Goal: Ask a question

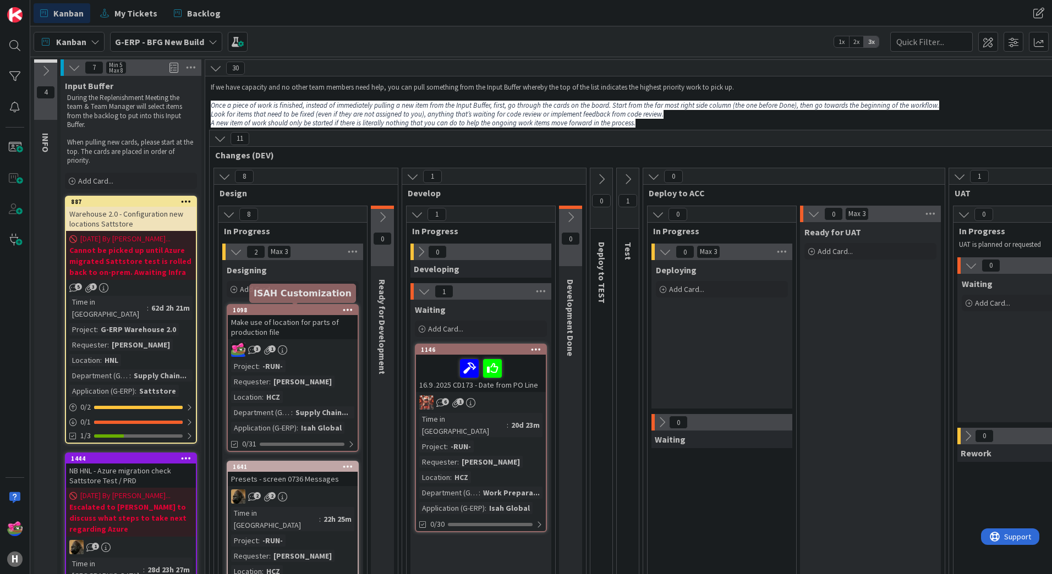
click at [273, 311] on div "1098" at bounding box center [295, 310] width 125 height 8
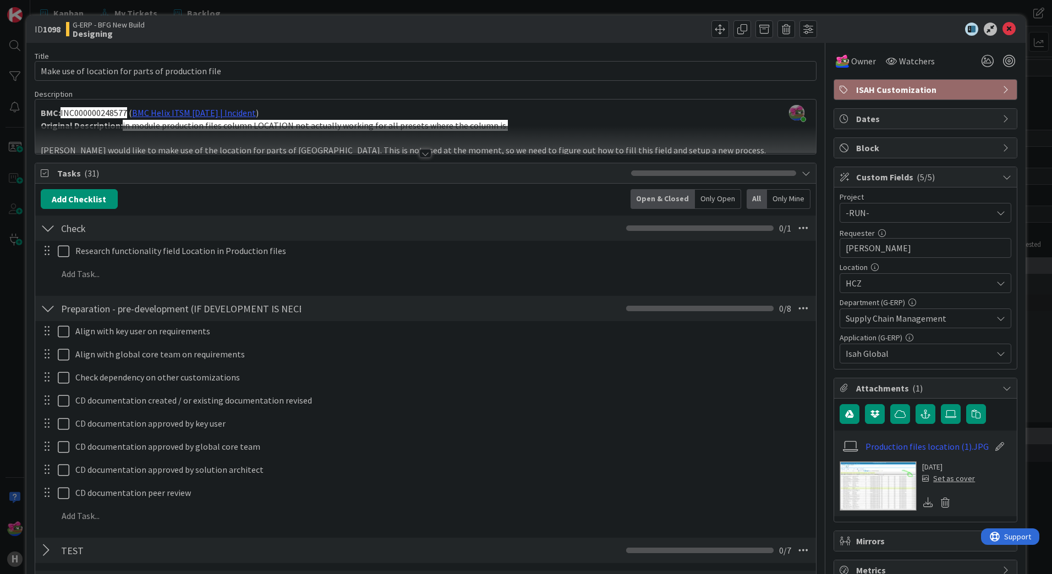
click at [882, 482] on img at bounding box center [878, 487] width 77 height 50
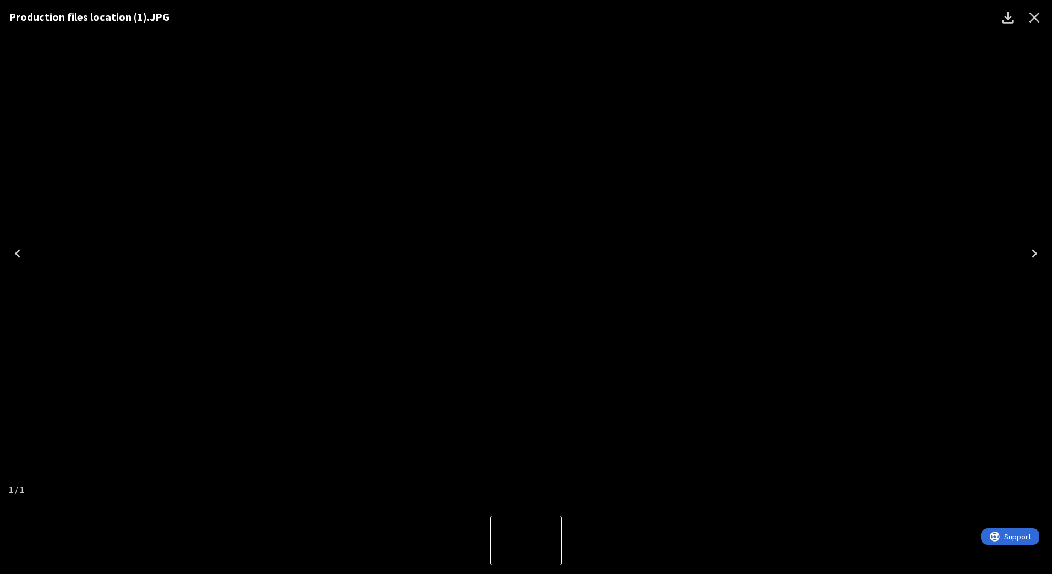
click at [1028, 16] on icon "Close" at bounding box center [1034, 18] width 18 height 18
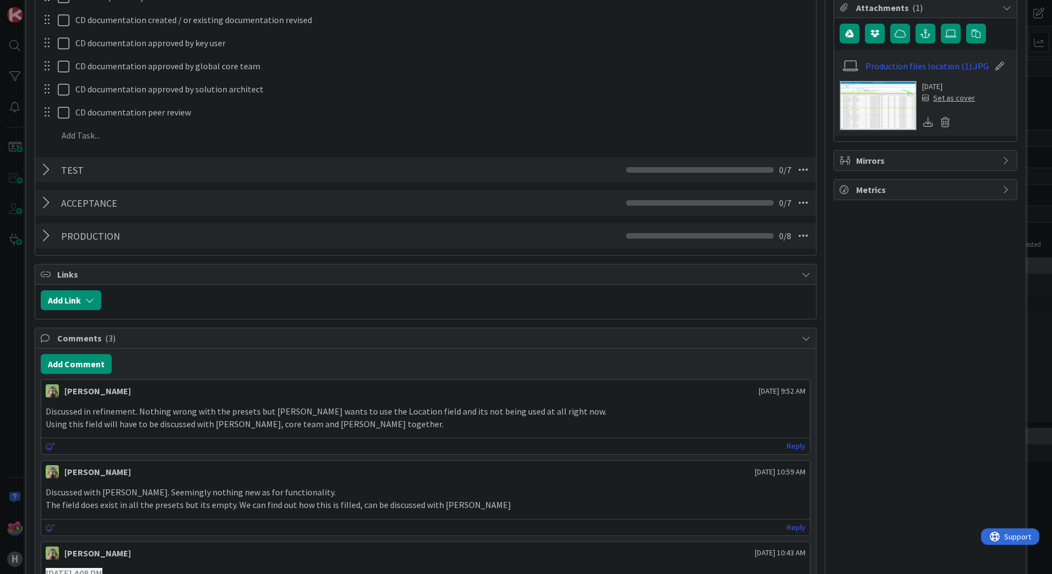
scroll to position [385, 0]
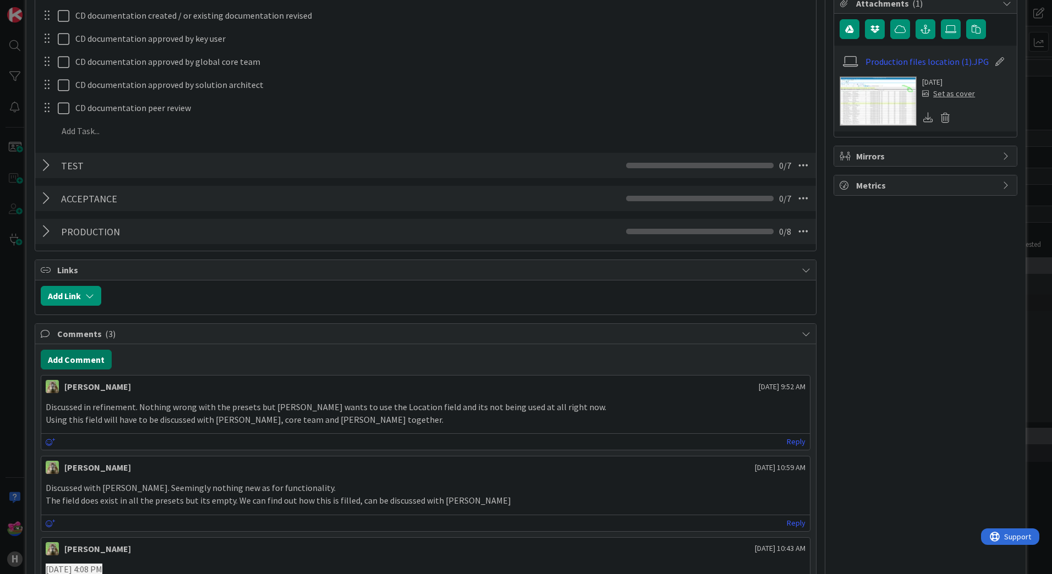
click at [101, 362] on button "Add Comment" at bounding box center [76, 360] width 71 height 20
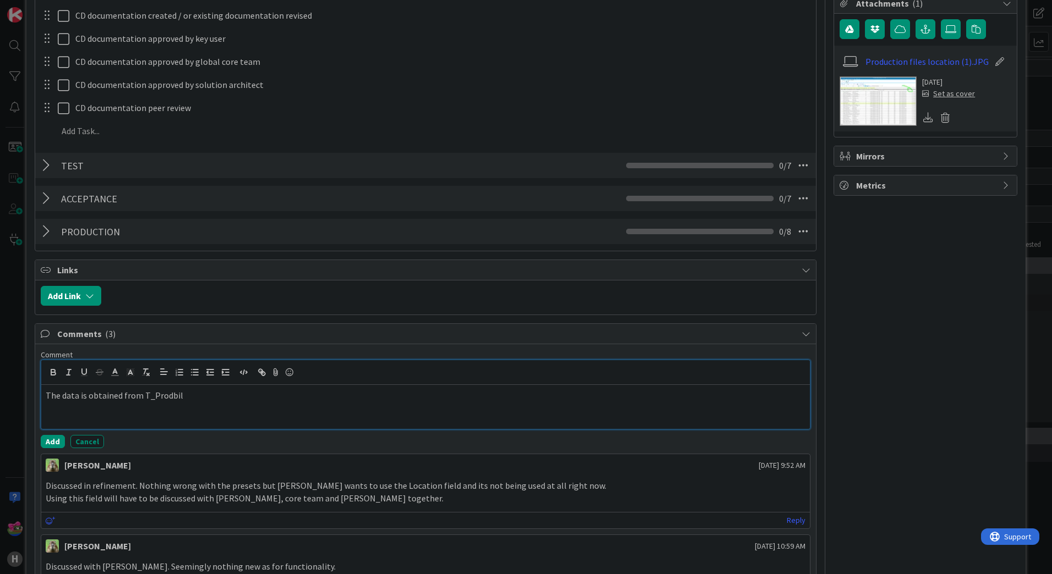
click at [165, 397] on p "The data is obtained from T_Prodbil" at bounding box center [426, 396] width 760 height 13
click at [297, 391] on p "The data is obtained from T_ProdBillOfMat, corresponding field" at bounding box center [426, 396] width 760 height 13
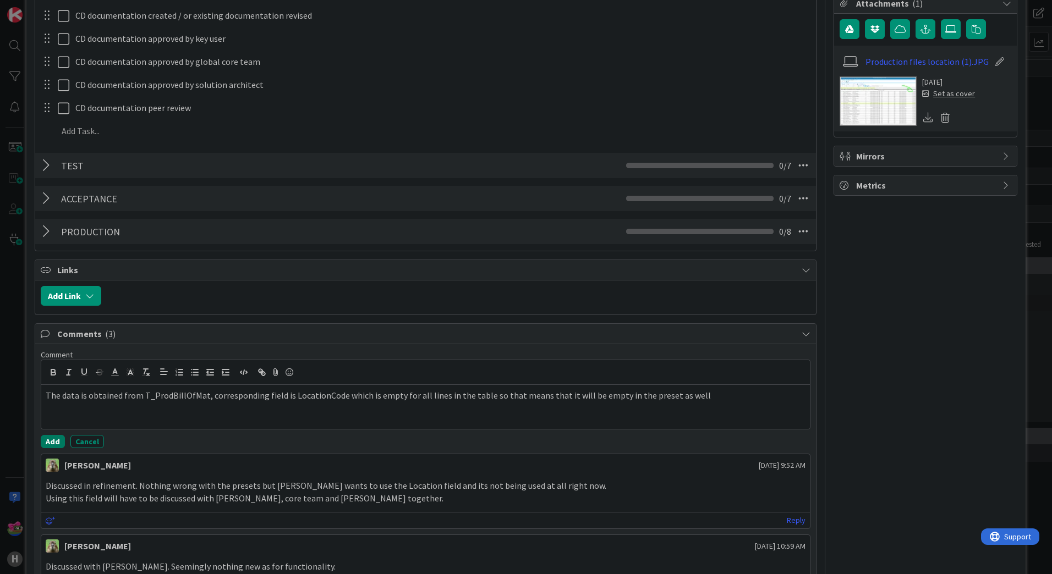
click at [48, 442] on button "Add" at bounding box center [53, 441] width 24 height 13
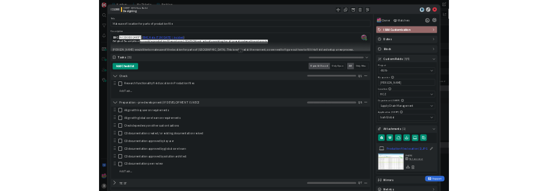
scroll to position [0, 0]
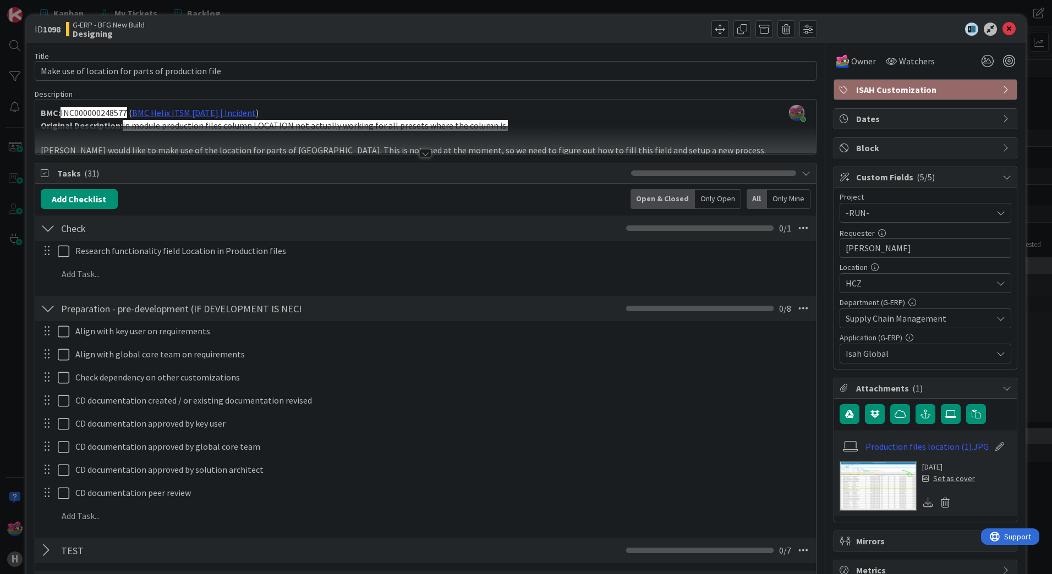
click at [887, 479] on img at bounding box center [878, 487] width 77 height 50
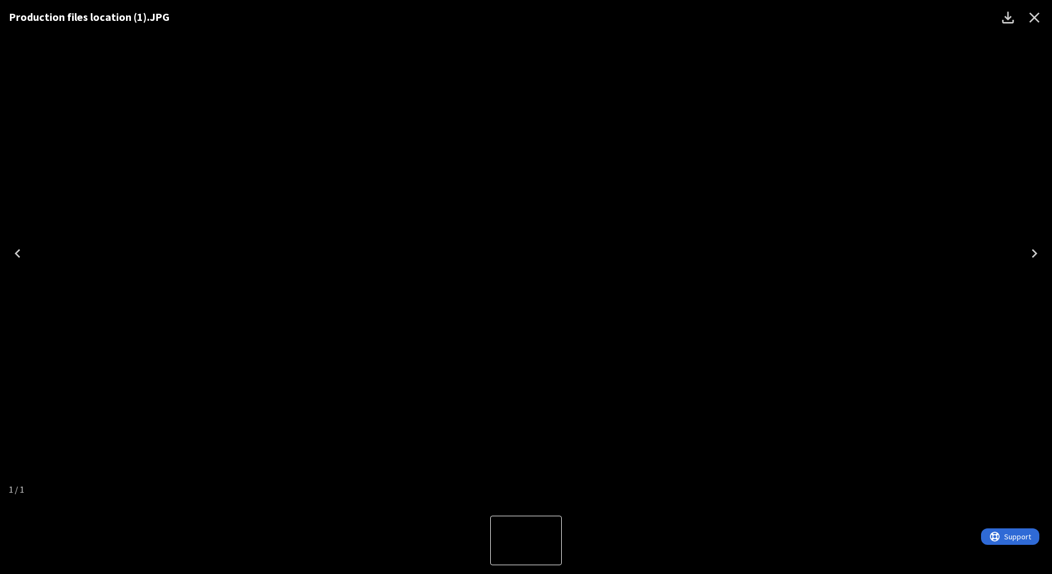
click at [785, 12] on div "Production files location (1).JPG" at bounding box center [499, 17] width 981 height 17
